Goal: Find specific page/section

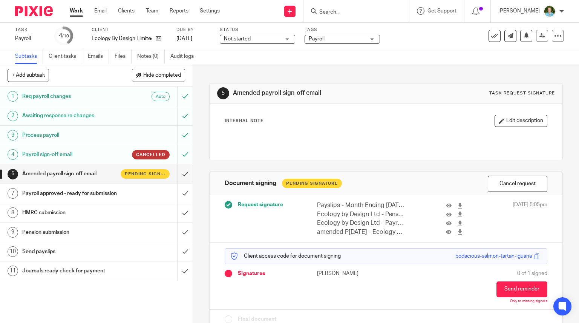
click at [348, 10] on input "Search" at bounding box center [353, 12] width 68 height 7
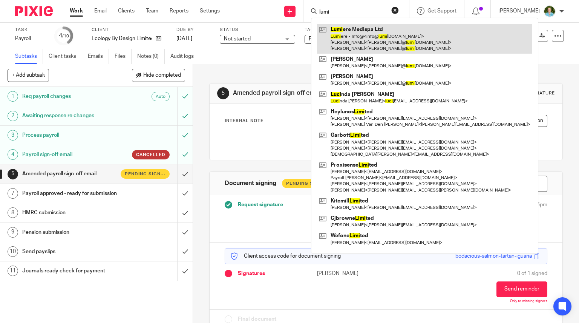
type input "lumi"
click at [358, 34] on link at bounding box center [424, 39] width 215 height 30
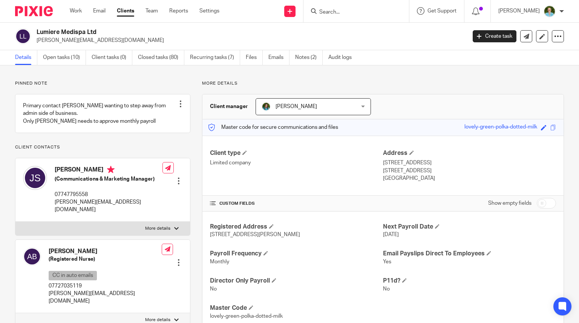
click at [292, 57] on ul "Details Open tasks (10) Client tasks (0) Closed tasks (80) Recurring tasks (7) …" at bounding box center [189, 57] width 348 height 15
click at [310, 60] on link "Notes (2)" at bounding box center [309, 57] width 28 height 15
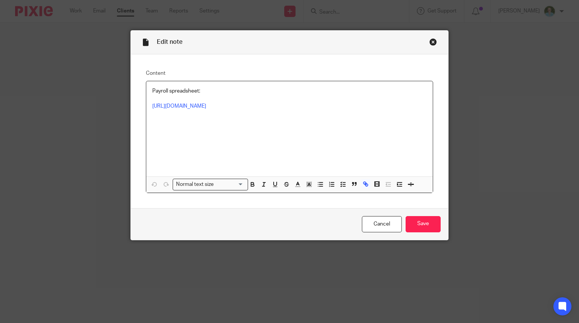
click at [224, 109] on p "https://drive.google.com/drive/folders/1Z-8yje9I2ORiCJeHZgSxOjSi1oxM3fNn?q=pare…" at bounding box center [289, 106] width 275 height 8
